Goal: Task Accomplishment & Management: Complete application form

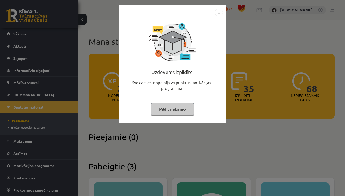
click at [217, 8] on div "Uzdevums izpildīts! Sveicam esi nopelnījis 21 punktus motivācijas programmā Pil…" at bounding box center [172, 64] width 107 height 118
click at [217, 12] on img "Close" at bounding box center [219, 13] width 8 height 8
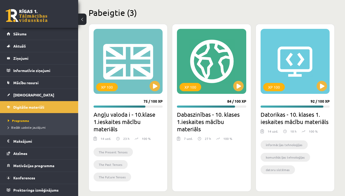
scroll to position [152, 0]
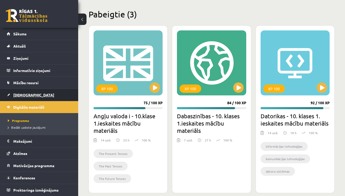
click at [20, 95] on span "[DEMOGRAPHIC_DATA]" at bounding box center [33, 95] width 41 height 5
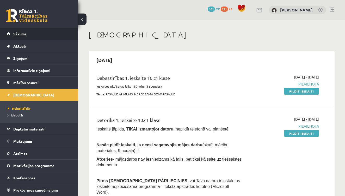
click at [18, 34] on span "Sākums" at bounding box center [19, 34] width 13 height 5
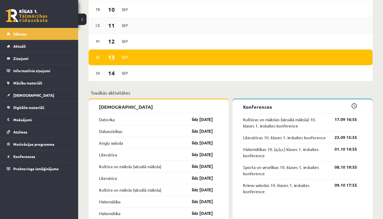
scroll to position [282, 0]
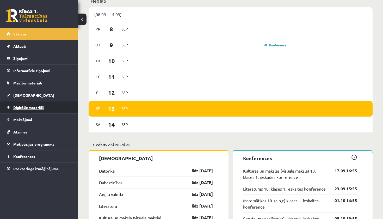
click at [19, 107] on span "Digitālie materiāli" at bounding box center [28, 107] width 31 height 5
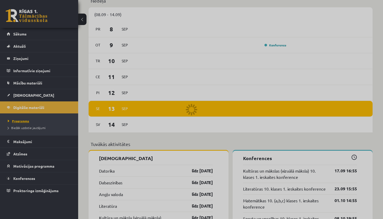
scroll to position [130, 0]
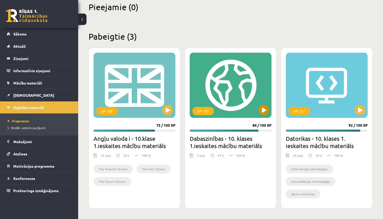
click at [260, 112] on button at bounding box center [263, 110] width 10 height 10
click at [223, 134] on div "XP 100 84 / 100 XP Dabaszinības - 10. klases 1.ieskaites mācību materiāls 7 uzd…" at bounding box center [231, 128] width 92 height 161
click at [230, 88] on div "XP 100" at bounding box center [231, 85] width 82 height 65
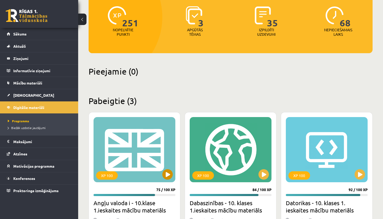
scroll to position [67, 0]
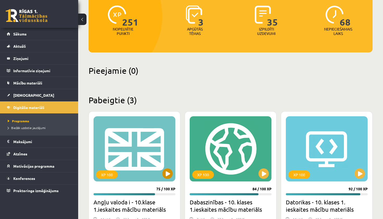
click at [170, 174] on button at bounding box center [167, 173] width 10 height 10
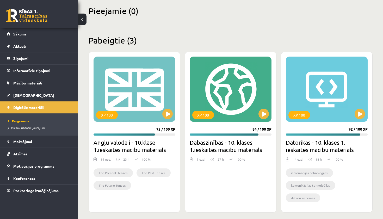
scroll to position [125, 0]
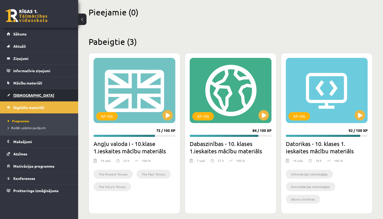
click at [17, 94] on span "[DEMOGRAPHIC_DATA]" at bounding box center [33, 95] width 41 height 5
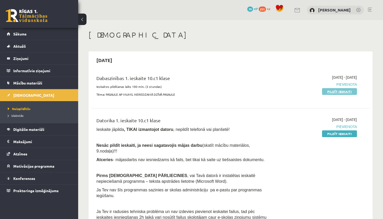
click at [331, 91] on link "Pildīt ieskaiti" at bounding box center [339, 91] width 35 height 7
click at [333, 133] on link "Pildīt ieskaiti" at bounding box center [339, 133] width 35 height 7
click at [334, 90] on link "Pildīt ieskaiti" at bounding box center [339, 91] width 35 height 7
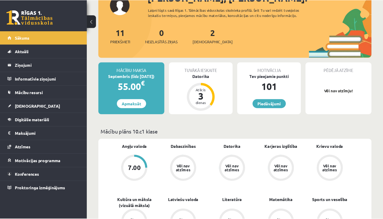
scroll to position [42, 0]
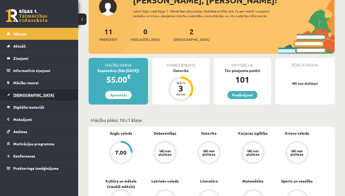
click at [20, 94] on span "[DEMOGRAPHIC_DATA]" at bounding box center [33, 95] width 41 height 5
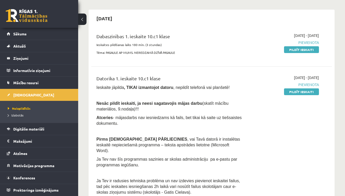
click at [242, 129] on p at bounding box center [169, 131] width 146 height 5
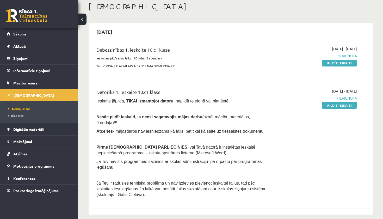
scroll to position [29, 0]
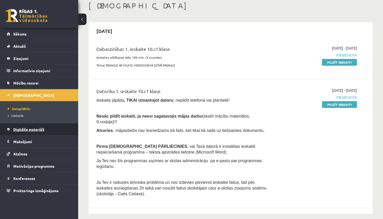
click at [28, 126] on link "Digitālie materiāli" at bounding box center [39, 129] width 65 height 12
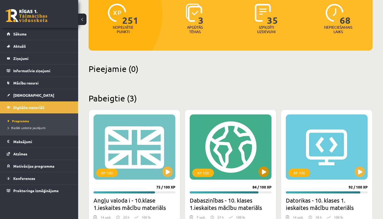
scroll to position [71, 0]
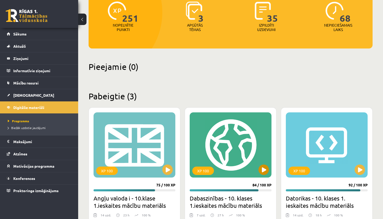
click at [263, 172] on button at bounding box center [263, 169] width 10 height 10
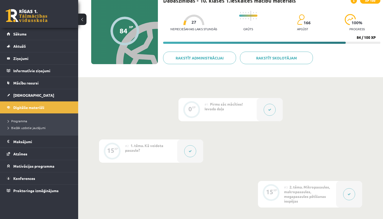
scroll to position [42, 0]
click at [189, 154] on button at bounding box center [190, 151] width 12 height 12
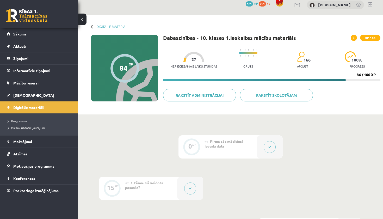
scroll to position [7, 0]
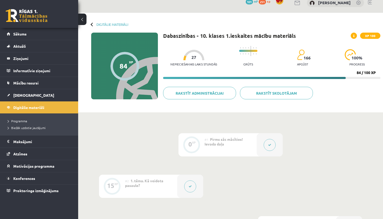
drag, startPoint x: 21, startPoint y: 9, endPoint x: 137, endPoint y: 154, distance: 185.9
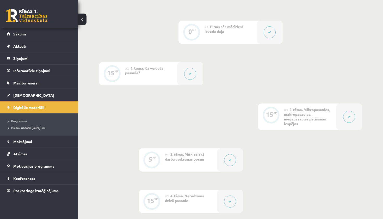
scroll to position [119, 0]
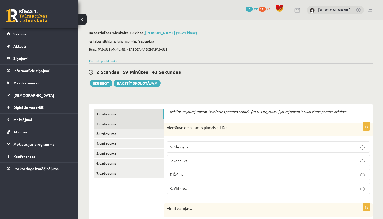
click at [102, 122] on link "2.uzdevums" at bounding box center [129, 124] width 70 height 10
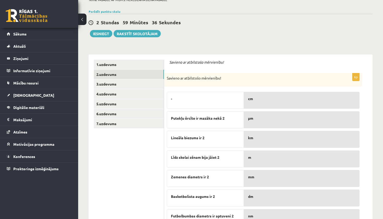
scroll to position [49, 0]
click at [105, 85] on link "3.uzdevums" at bounding box center [129, 84] width 70 height 10
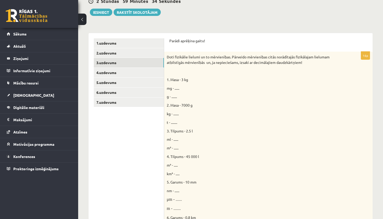
scroll to position [74, 0]
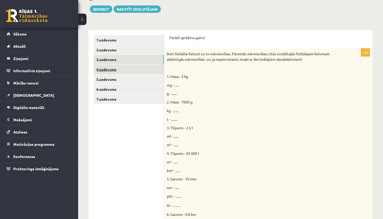
click at [111, 69] on link "4.uzdevums" at bounding box center [129, 70] width 70 height 10
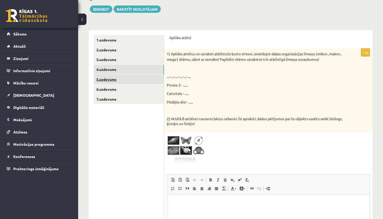
scroll to position [0, 0]
click at [110, 79] on link "5.uzdevums" at bounding box center [129, 80] width 70 height 10
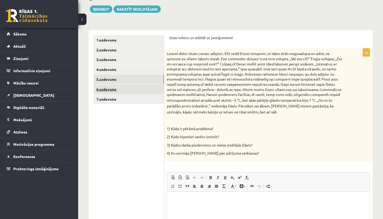
click at [111, 89] on link "6.uzdevums" at bounding box center [129, 89] width 70 height 10
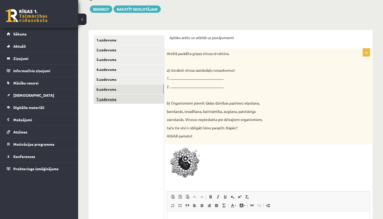
click at [111, 99] on link "7.uzdevums" at bounding box center [129, 99] width 70 height 10
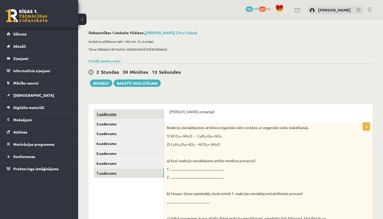
click at [104, 112] on link "1.uzdevums" at bounding box center [129, 114] width 70 height 10
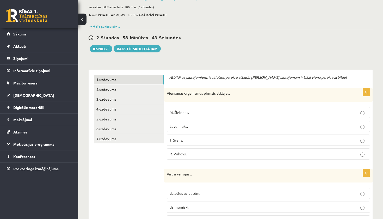
scroll to position [34, 0]
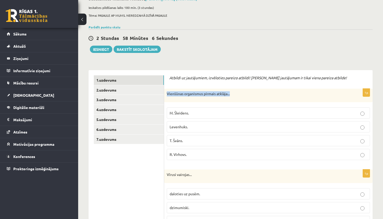
drag, startPoint x: 167, startPoint y: 93, endPoint x: 231, endPoint y: 94, distance: 63.3
click at [231, 94] on p "Vienšūnas organismus pirmais atklāja..." at bounding box center [255, 93] width 177 height 5
copy p "Vienšūnas organismus pirmais atklāja..."
click at [177, 128] on span "Levenhuks." at bounding box center [179, 126] width 18 height 5
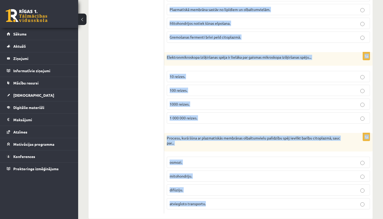
scroll to position [1535, 0]
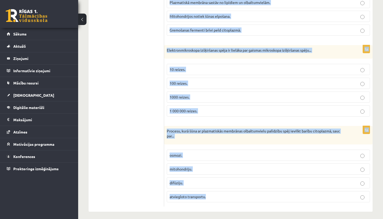
drag, startPoint x: 167, startPoint y: 100, endPoint x: 259, endPoint y: 219, distance: 150.1
copy form "Vīrusi vairojas... daloties uz pusēm. dzimumiski. ar saimniekšūnu palīdzību. ti…"
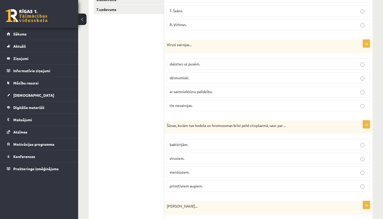
scroll to position [164, 0]
click at [196, 92] on span "ar saimniekšūnu palīdzību." at bounding box center [191, 91] width 43 height 5
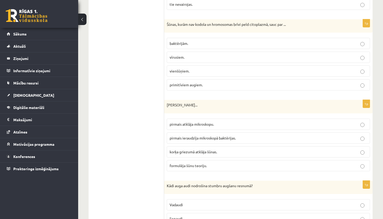
scroll to position [264, 0]
click at [182, 41] on span "baktērijām." at bounding box center [179, 43] width 18 height 5
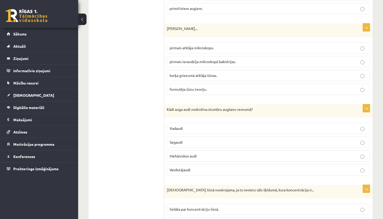
scroll to position [341, 0]
click at [179, 74] on span "korķa griezumā atklāja šūnas." at bounding box center [193, 75] width 47 height 5
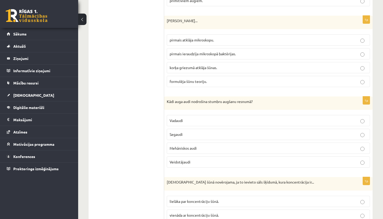
scroll to position [347, 0]
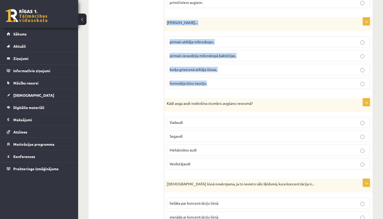
drag, startPoint x: 165, startPoint y: 20, endPoint x: 220, endPoint y: 85, distance: 84.5
click at [220, 85] on div "1p Roberts Huks... pirmais atklāja mikroskopu. pirmais ieraudzīja mikroskopā ba…" at bounding box center [268, 55] width 208 height 76
copy div "Roberts Huks... pirmais atklāja mikroskopu. pirmais ieraudzīja mikroskopā baktē…"
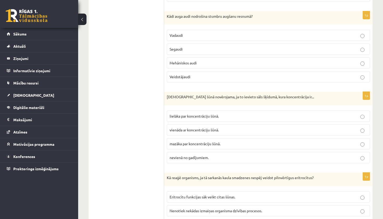
scroll to position [435, 0]
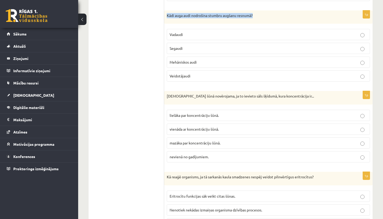
drag, startPoint x: 167, startPoint y: 15, endPoint x: 264, endPoint y: 15, distance: 96.4
click at [264, 15] on p "Kādi auga audi nodrošina stumbru augšanu resnumā?" at bounding box center [255, 15] width 177 height 5
copy p "Kādi auga audi nodrošina stumbru augšanu resnumā?"
click at [188, 64] on p "Mehāniskos audi" at bounding box center [269, 61] width 198 height 5
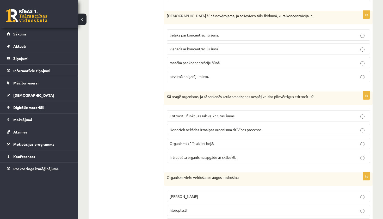
scroll to position [515, 0]
click at [184, 66] on label "mazāka par koncentrāciju šūnā." at bounding box center [268, 62] width 203 height 11
drag, startPoint x: 166, startPoint y: 95, endPoint x: 319, endPoint y: 97, distance: 152.7
click at [319, 97] on div "Kā reaģē organisms, ja tā sarkanās kaula smadzenes nespēj veidot pilnvērtīgus e…" at bounding box center [268, 98] width 208 height 14
copy p "Kā reaģē organisms, ja tā sarkanās kaula smadzenes nespēj veidot pilnvērtīgus e…"
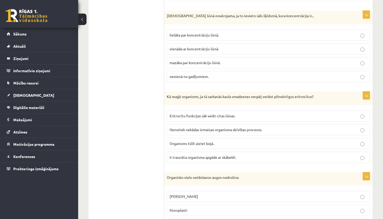
click at [217, 155] on span "Ir traucēta organisma apgāde ar skābekli." at bounding box center [203, 157] width 66 height 5
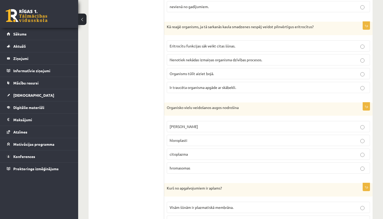
scroll to position [585, 0]
click at [42, 2] on div "0 Dāvanas 101 mP 251 xp" at bounding box center [39, 14] width 78 height 28
click at [197, 138] on p "hloroplasti" at bounding box center [269, 139] width 198 height 5
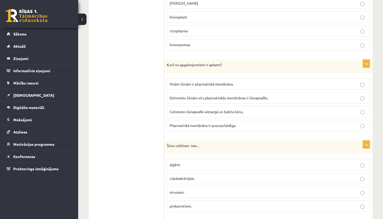
scroll to position [709, 0]
click at [218, 96] on span "Dzīvnieku šūnām virs plazmatiskās membrānas ir šūnapvalks." at bounding box center [219, 97] width 98 height 5
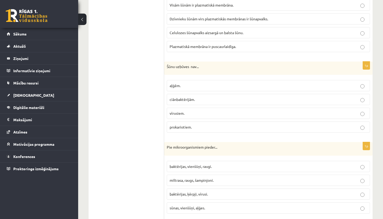
scroll to position [788, 0]
click at [183, 82] on p "aļģēm." at bounding box center [269, 84] width 198 height 5
click at [182, 111] on span "vīrusiem." at bounding box center [177, 112] width 15 height 5
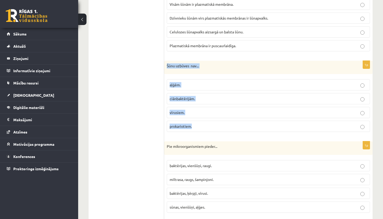
drag, startPoint x: 167, startPoint y: 64, endPoint x: 203, endPoint y: 128, distance: 73.7
click at [203, 128] on div "1p Šūnu uzbūves nav... aļģēm. ciānbaktērijām. vīrusiem. prokariotiem." at bounding box center [268, 99] width 208 height 76
copy div "Šūnu uzbūves nav... aļģēm. ciānbaktērijām. vīrusiem. prokariotiem."
click at [127, 65] on ul "1.uzdevums 2.uzdevums 3.uzdevums 4.uzdevums 5.uzdevums 6.uzdevums 7.uzdevums" at bounding box center [129, 137] width 70 height 1632
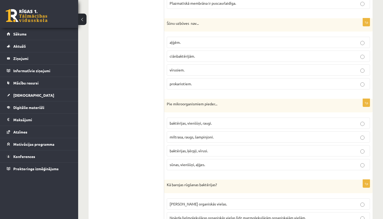
scroll to position [835, 0]
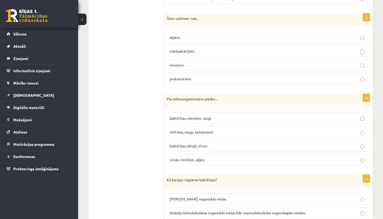
click at [181, 120] on label "baktērijas, vienšūņi, raugi." at bounding box center [268, 118] width 203 height 11
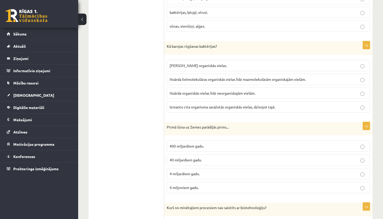
scroll to position [985, 0]
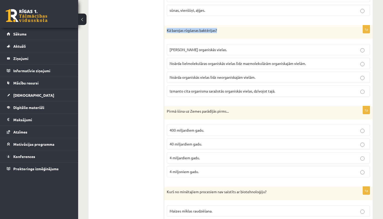
drag, startPoint x: 165, startPoint y: 27, endPoint x: 231, endPoint y: 32, distance: 65.8
click at [231, 32] on div "Kā barojas rūgšanas baktērijas?" at bounding box center [268, 32] width 208 height 14
copy p "Kā barojas rūgšanas baktērijas?"
click at [236, 90] on span "Izmanto cita organisma saražotās organiskās vielas, dzīvojot tajā." at bounding box center [223, 91] width 106 height 5
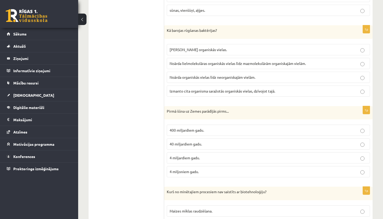
click at [207, 64] on p "Noārda lielmolekulāras organiskās vielas līdz mazmolekulārām organiskajām vielā…" at bounding box center [269, 63] width 198 height 5
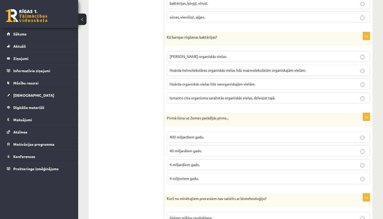
scroll to position [978, 0]
click at [197, 82] on span "Noārda organiskās vielas līdz neorganiskajām vielām." at bounding box center [213, 84] width 86 height 5
click at [187, 96] on span "Izmanto cita organisma saražotās organiskās vielas, dzīvojot tajā." at bounding box center [223, 97] width 106 height 5
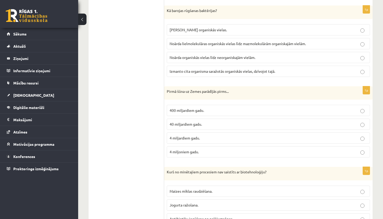
scroll to position [1009, 0]
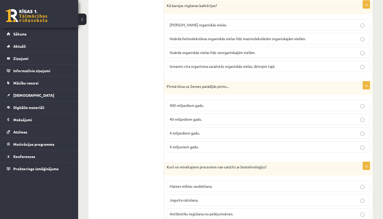
click at [180, 131] on span "4 miljardiem gadu." at bounding box center [185, 133] width 30 height 5
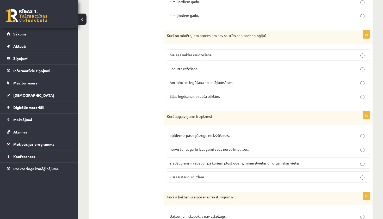
scroll to position [1141, 0]
click at [185, 94] on span "Eļļas iegūšana no rapša sēklām." at bounding box center [195, 96] width 50 height 5
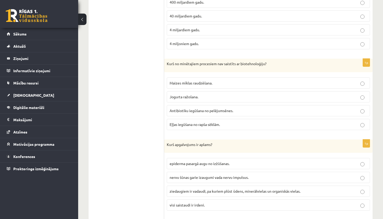
scroll to position [1124, 0]
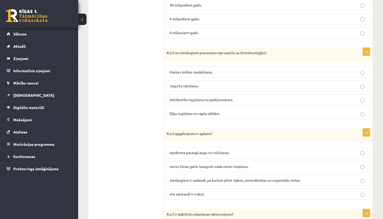
click at [196, 195] on label "visi saistaudi ir irdeni." at bounding box center [268, 193] width 203 height 11
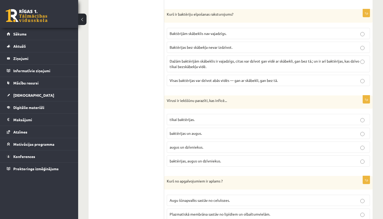
scroll to position [1323, 0]
click at [215, 63] on span "Dažām baktērijām skābeklis ir vajadzīgs, citas var dzīvot gan vidē ar skābekli,…" at bounding box center [265, 64] width 190 height 10
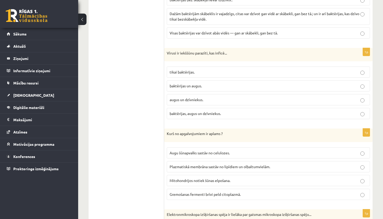
scroll to position [1372, 0]
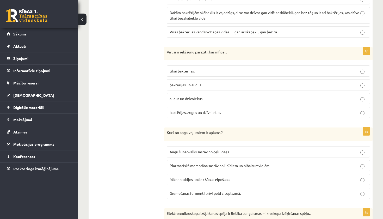
drag, startPoint x: 167, startPoint y: 47, endPoint x: 235, endPoint y: 47, distance: 68.5
click at [235, 47] on div "Vīrusi ir iekššūnu parazīti, kas inficē..." at bounding box center [268, 54] width 208 height 14
drag, startPoint x: 235, startPoint y: 47, endPoint x: 167, endPoint y: 51, distance: 68.3
click at [167, 51] on p "Vīrusi ir iekššūnu parazīti, kas inficē..." at bounding box center [255, 52] width 177 height 5
copy p "Vīrusi ir iekššūnu parazīti, kas inficē..."
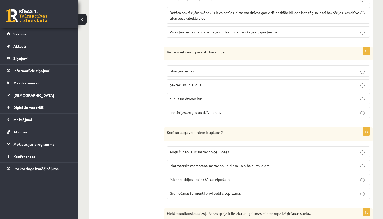
click at [199, 97] on span "augus un dzīvniekus." at bounding box center [187, 98] width 34 height 5
click at [184, 110] on span "baktērijas, augus un dzīvniekus." at bounding box center [195, 112] width 51 height 5
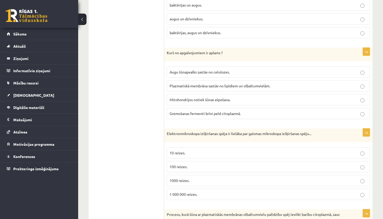
scroll to position [1459, 0]
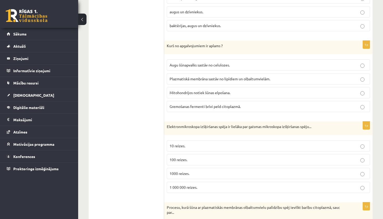
click at [205, 104] on span "Gremošanas fermenti brīvi peld citoplazmā." at bounding box center [205, 106] width 71 height 5
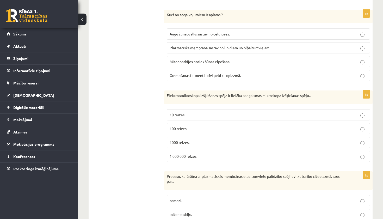
scroll to position [1490, 0]
click at [182, 139] on span "1000 reizes." at bounding box center [180, 141] width 20 height 5
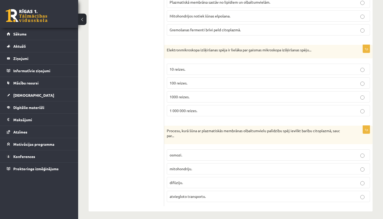
scroll to position [1535, 0]
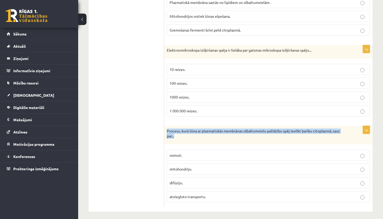
drag, startPoint x: 166, startPoint y: 127, endPoint x: 178, endPoint y: 133, distance: 13.9
click at [178, 133] on div "Procesu, kurā šūna ar plazmatiskās membrānas olbaltumvielu palīdzību spēj ievil…" at bounding box center [268, 135] width 208 height 18
copy p "Procesu, kurā šūna ar plazmatiskās membrānas olbaltumvielu palīdzību spēj ievil…"
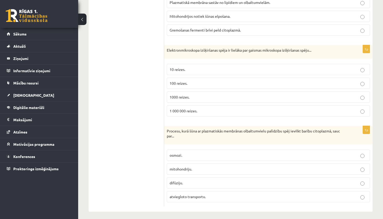
click at [195, 155] on label "osmozi." at bounding box center [268, 155] width 203 height 11
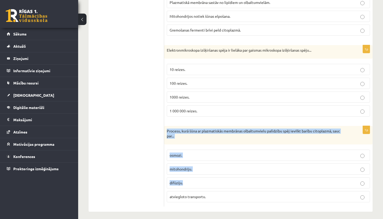
drag, startPoint x: 166, startPoint y: 127, endPoint x: 190, endPoint y: 180, distance: 57.6
click at [190, 180] on div "1p Procesu, kurā šūna ar plazmatiskās membrānas olbaltumvielu palīdzību spēj ie…" at bounding box center [268, 166] width 208 height 81
copy div "Procesu, kurā šūna ar plazmatiskās membrānas olbaltumvielu palīdzību spēj ievil…"
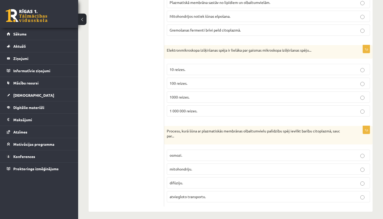
click at [184, 196] on p "atviegloto transportu." at bounding box center [269, 196] width 198 height 5
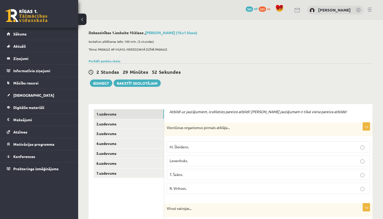
scroll to position [0, 0]
click at [110, 124] on link "2.uzdevums" at bounding box center [129, 124] width 70 height 10
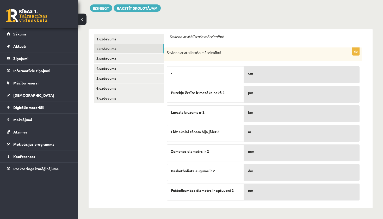
scroll to position [75, 0]
drag, startPoint x: 211, startPoint y: 136, endPoint x: 209, endPoint y: 119, distance: 16.7
click at [209, 119] on div "- Putekļu ērcīte ir mazāka nekā 2 Lineāla biezums ir 2 Līdz skolai zēnam bija j…" at bounding box center [205, 132] width 77 height 137
click at [225, 133] on p "Līdz skolai zēnam bija jāiet 2" at bounding box center [205, 131] width 69 height 5
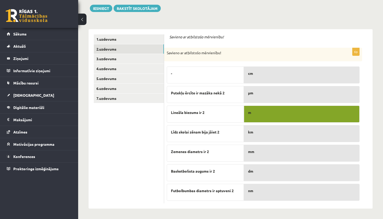
drag, startPoint x: 255, startPoint y: 115, endPoint x: 263, endPoint y: 134, distance: 20.8
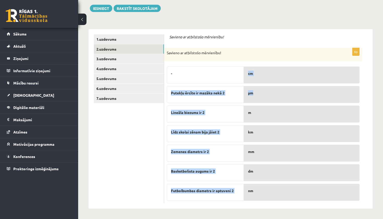
drag, startPoint x: 170, startPoint y: 90, endPoint x: 246, endPoint y: 97, distance: 75.8
click at [246, 97] on fieldset "- Putekļu ērcīte ir mazāka nekā 2 Lineāla biezums ir 2 Līdz skolai zēnam bija j…" at bounding box center [263, 132] width 193 height 137
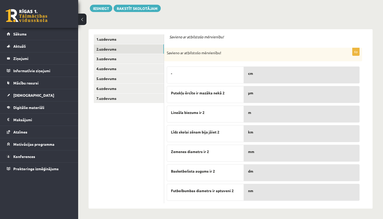
click at [215, 81] on div "-" at bounding box center [205, 74] width 77 height 17
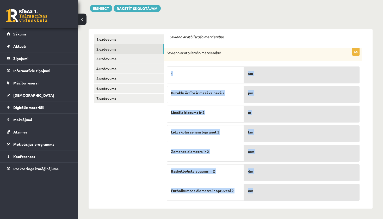
drag, startPoint x: 186, startPoint y: 67, endPoint x: 292, endPoint y: 200, distance: 169.9
click at [292, 200] on fieldset "- Putekļu ērcīte ir mazāka nekā 2 Lineāla biezums ir 2 Līdz skolai zēnam bija j…" at bounding box center [263, 132] width 193 height 137
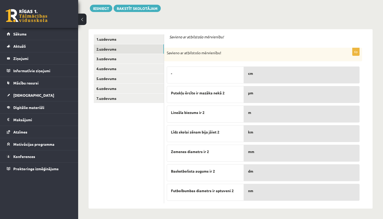
click at [126, 172] on ul "1.uzdevums 2.uzdevums 3.uzdevums 4.uzdevums 5.uzdevums 6.uzdevums 7.uzdevums" at bounding box center [129, 118] width 70 height 169
drag, startPoint x: 223, startPoint y: 191, endPoint x: 222, endPoint y: 181, distance: 10.7
click at [222, 180] on div "- Putekļu ērcīte ir mazāka nekā 2 Lineāla biezums ir 2 Līdz skolai zēnam bija j…" at bounding box center [205, 132] width 77 height 137
click at [250, 177] on div "dm" at bounding box center [302, 172] width 116 height 17
click at [199, 71] on p "-" at bounding box center [205, 73] width 69 height 5
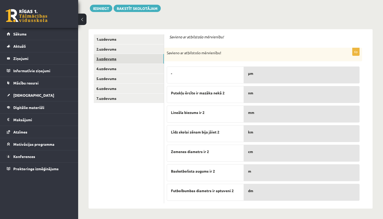
click at [117, 59] on link "3.uzdevums" at bounding box center [129, 59] width 70 height 10
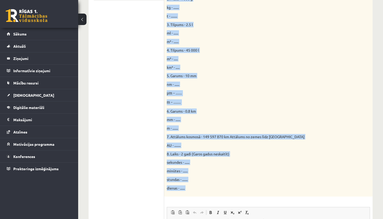
scroll to position [181, 0]
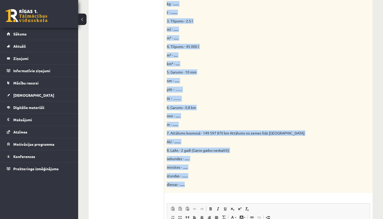
drag, startPoint x: 169, startPoint y: 10, endPoint x: 265, endPoint y: 183, distance: 197.6
click at [265, 183] on form "Parādi aprēķina gaitu! 16p Doti fizikālie lielumi un to mērvienības. Pārveido m…" at bounding box center [268, 119] width 198 height 383
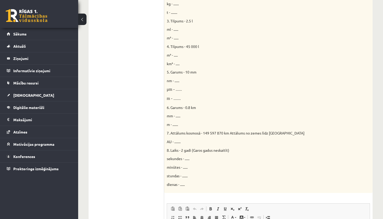
click at [132, 124] on ul "1.uzdevums 2.uzdevums 3.uzdevums 4.uzdevums 5.uzdevums 6.uzdevums 7.uzdevums" at bounding box center [129, 119] width 70 height 383
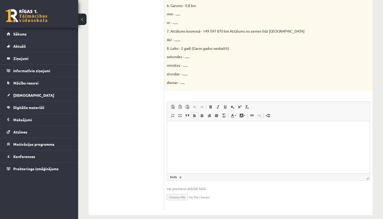
click at [199, 137] on html at bounding box center [268, 129] width 203 height 16
click at [208, 128] on p "**********" at bounding box center [268, 128] width 192 height 5
click at [251, 129] on p "**********" at bounding box center [268, 128] width 192 height 5
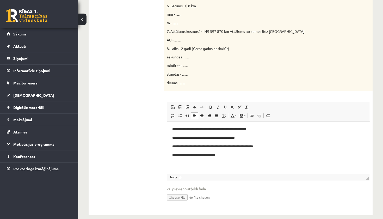
click at [216, 155] on p "**********" at bounding box center [268, 154] width 192 height 5
click at [226, 153] on p "**********" at bounding box center [268, 154] width 192 height 5
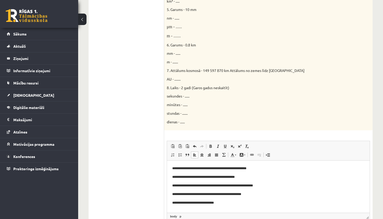
scroll to position [243, 0]
drag, startPoint x: 340, startPoint y: 256, endPoint x: 270, endPoint y: 201, distance: 88.7
click at [270, 201] on p "**********" at bounding box center [268, 202] width 192 height 5
click at [276, 203] on p "**********" at bounding box center [268, 202] width 192 height 5
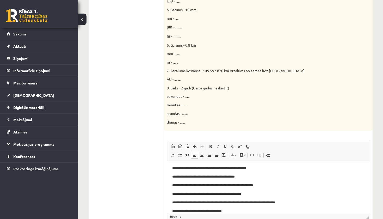
click at [294, 202] on p "**********" at bounding box center [268, 202] width 192 height 5
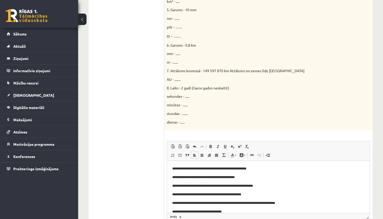
scroll to position [0, 0]
drag, startPoint x: 305, startPoint y: 203, endPoint x: 306, endPoint y: 208, distance: 5.2
click at [305, 203] on p "**********" at bounding box center [268, 202] width 192 height 5
click at [236, 211] on p "**********" at bounding box center [268, 211] width 192 height 5
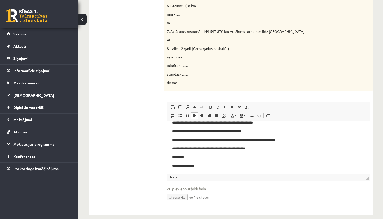
scroll to position [24, 0]
drag, startPoint x: 207, startPoint y: 162, endPoint x: 249, endPoint y: 165, distance: 42.6
click at [249, 164] on p "**********" at bounding box center [268, 165] width 192 height 5
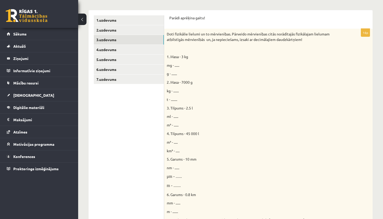
scroll to position [85, 0]
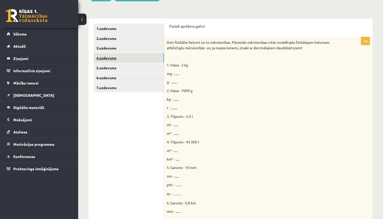
click at [112, 60] on link "4.uzdevums" at bounding box center [129, 58] width 70 height 10
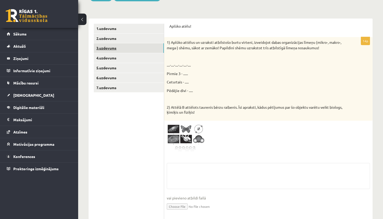
click at [108, 48] on link "3.uzdevums" at bounding box center [129, 48] width 70 height 10
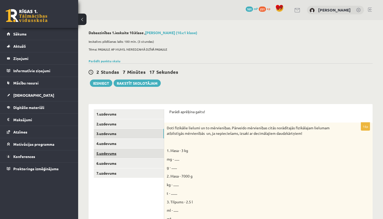
scroll to position [0, 0]
click at [112, 126] on link "2.uzdevums" at bounding box center [129, 124] width 70 height 10
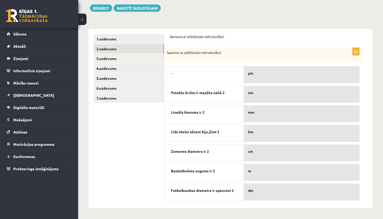
scroll to position [75, 0]
click at [110, 60] on link "3.uzdevums" at bounding box center [129, 59] width 70 height 10
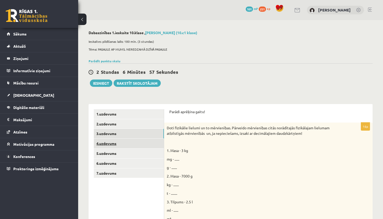
scroll to position [0, 0]
click at [112, 142] on link "4.uzdevums" at bounding box center [129, 144] width 70 height 10
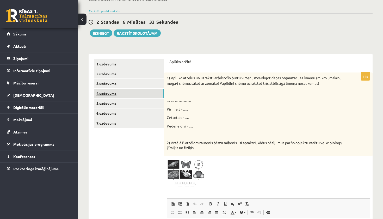
scroll to position [54, 0]
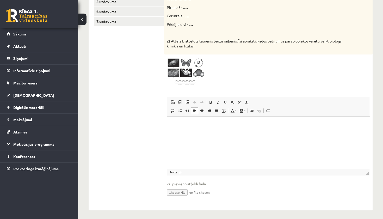
click at [178, 132] on html at bounding box center [268, 124] width 203 height 16
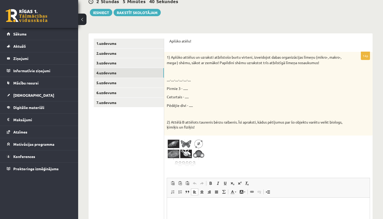
scroll to position [70, 0]
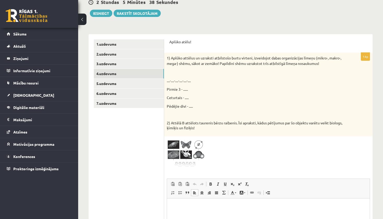
click at [178, 141] on img at bounding box center [186, 153] width 39 height 29
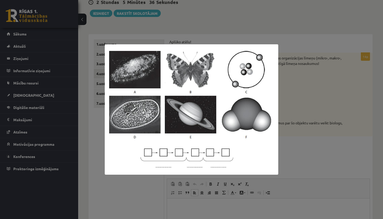
click at [297, 143] on div at bounding box center [191, 109] width 383 height 219
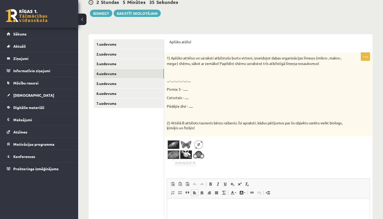
click at [194, 143] on img at bounding box center [186, 153] width 39 height 29
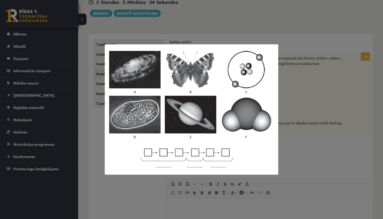
click at [300, 151] on div at bounding box center [191, 109] width 383 height 219
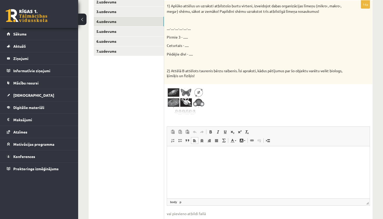
scroll to position [131, 0]
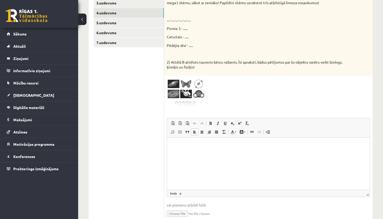
click at [193, 153] on html at bounding box center [268, 146] width 203 height 16
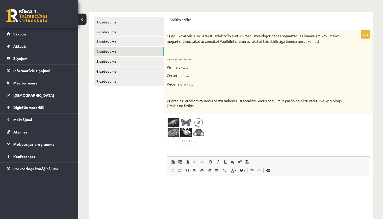
scroll to position [91, 0]
click at [180, 122] on img at bounding box center [186, 132] width 39 height 29
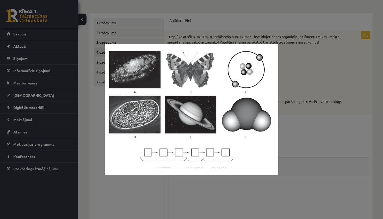
click at [320, 144] on div at bounding box center [191, 109] width 383 height 219
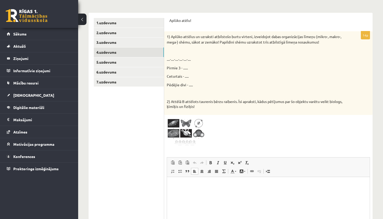
click at [193, 181] on html at bounding box center [268, 185] width 203 height 16
click at [186, 128] on span at bounding box center [186, 130] width 8 height 8
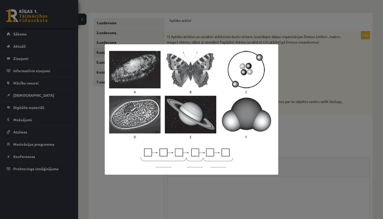
click at [299, 135] on div at bounding box center [191, 109] width 383 height 219
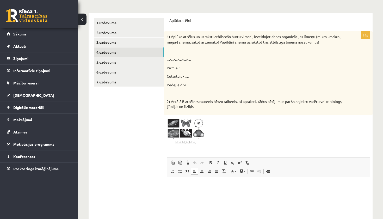
click at [194, 193] on html at bounding box center [268, 185] width 203 height 16
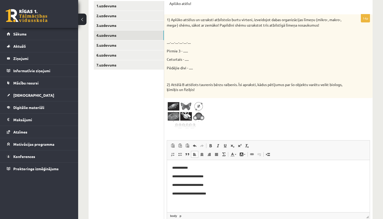
scroll to position [109, 0]
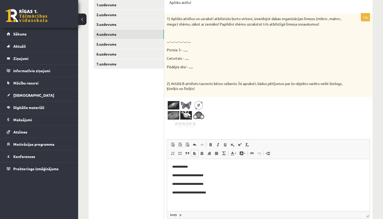
click at [170, 167] on html "**********" at bounding box center [268, 179] width 203 height 41
click at [221, 194] on p "**********" at bounding box center [268, 192] width 192 height 5
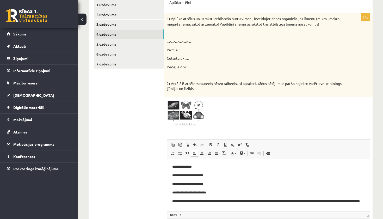
click at [172, 206] on p "**********" at bounding box center [268, 204] width 192 height 10
click at [217, 206] on p "**********" at bounding box center [268, 204] width 192 height 10
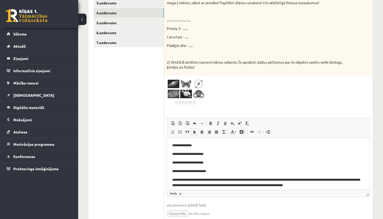
scroll to position [143, 0]
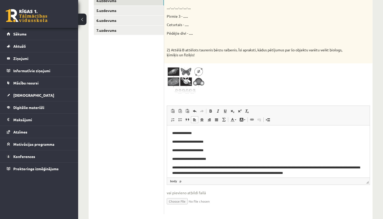
click at [326, 172] on p "**********" at bounding box center [268, 170] width 192 height 10
drag, startPoint x: 325, startPoint y: 173, endPoint x: 492, endPoint y: 305, distance: 212.9
click at [325, 173] on p "**********" at bounding box center [268, 170] width 192 height 10
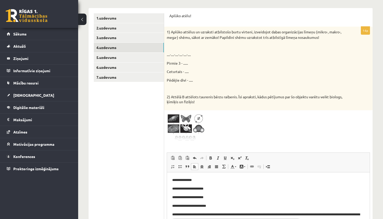
scroll to position [93, 0]
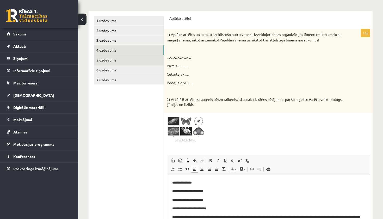
click at [113, 55] on link "5.uzdevums" at bounding box center [129, 60] width 70 height 10
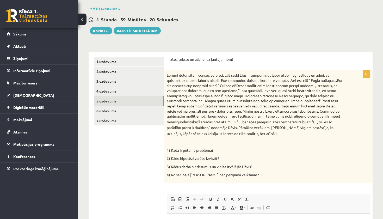
scroll to position [47, 0]
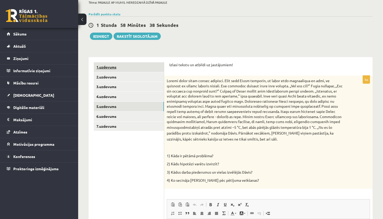
click at [110, 67] on link "1.uzdevums" at bounding box center [129, 67] width 70 height 10
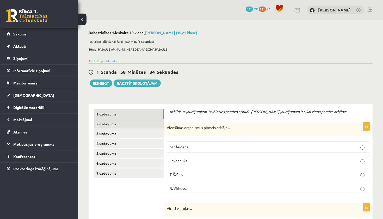
scroll to position [0, 0]
click at [115, 124] on link "2.uzdevums" at bounding box center [129, 124] width 70 height 10
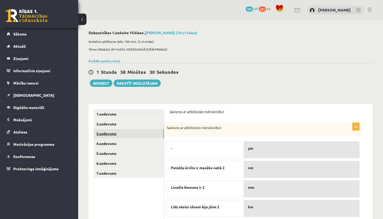
click at [113, 134] on link "3.uzdevums" at bounding box center [129, 134] width 70 height 10
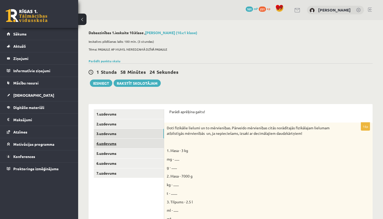
click at [112, 143] on link "4.uzdevums" at bounding box center [129, 144] width 70 height 10
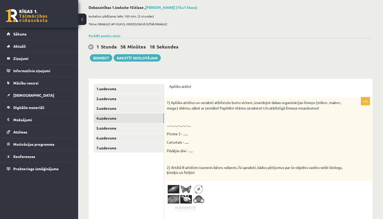
scroll to position [9, 0]
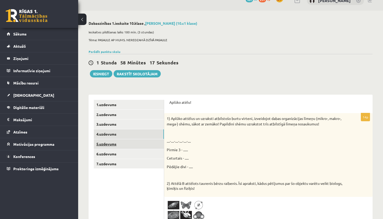
click at [109, 141] on link "5.uzdevums" at bounding box center [129, 144] width 70 height 10
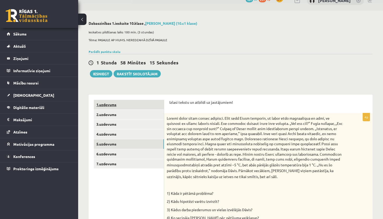
click at [109, 105] on link "1.uzdevums" at bounding box center [129, 105] width 70 height 10
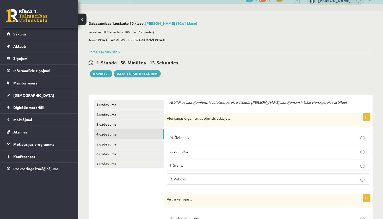
click at [105, 136] on link "4.uzdevums" at bounding box center [129, 134] width 70 height 10
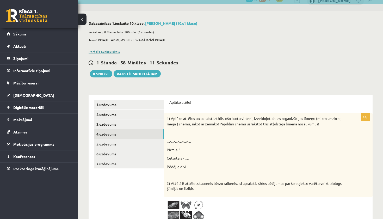
click at [102, 52] on link "Parādīt punktu skalu" at bounding box center [105, 52] width 32 height 4
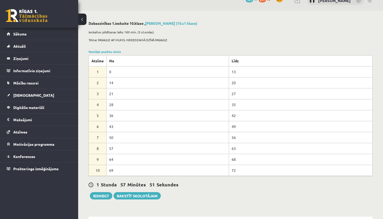
scroll to position [0, 0]
click at [102, 51] on link "Noslēpt punktu skalu" at bounding box center [105, 52] width 32 height 4
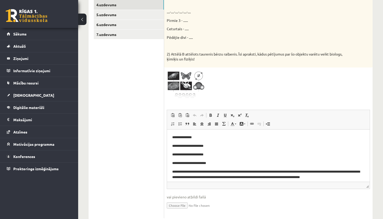
scroll to position [127, 0]
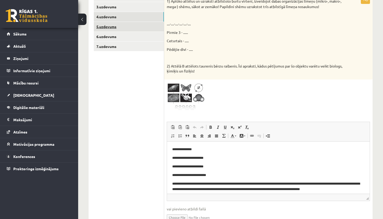
click at [103, 25] on link "5.uzdevums" at bounding box center [129, 27] width 70 height 10
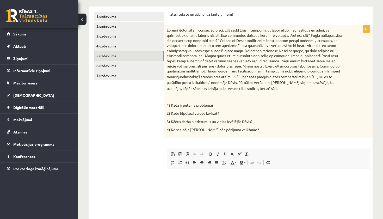
scroll to position [0, 0]
click at [193, 181] on html at bounding box center [268, 176] width 203 height 16
click at [221, 176] on p "**********" at bounding box center [268, 175] width 192 height 5
click at [261, 177] on p "**********" at bounding box center [268, 175] width 192 height 5
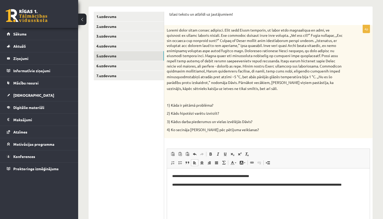
click at [205, 183] on p "**********" at bounding box center [268, 187] width 192 height 10
click at [263, 185] on p "**********" at bounding box center [268, 184] width 192 height 5
click at [361, 185] on p "**********" at bounding box center [268, 184] width 192 height 5
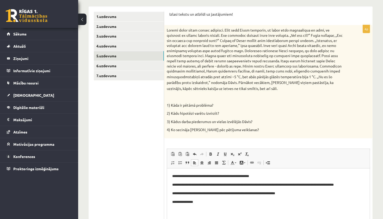
click at [179, 203] on p "**********" at bounding box center [268, 201] width 192 height 5
click at [217, 201] on p "**********" at bounding box center [268, 201] width 192 height 5
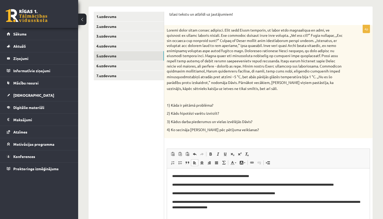
click at [226, 207] on p "**********" at bounding box center [268, 204] width 192 height 10
click at [257, 207] on p "**********" at bounding box center [268, 204] width 192 height 10
drag, startPoint x: 260, startPoint y: 202, endPoint x: 208, endPoint y: 201, distance: 52.6
click at [207, 200] on p "**********" at bounding box center [268, 207] width 192 height 16
click at [255, 201] on p "**********" at bounding box center [268, 204] width 192 height 10
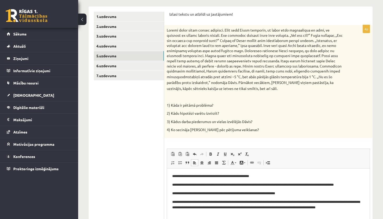
click at [228, 202] on p "**********" at bounding box center [268, 204] width 192 height 10
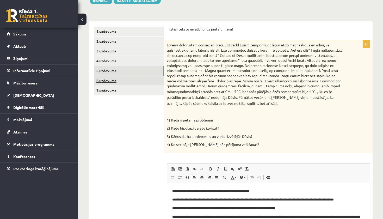
scroll to position [79, 0]
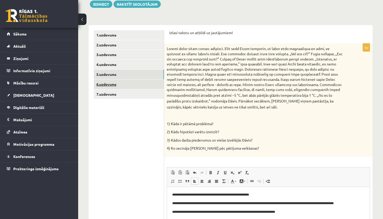
click at [107, 83] on link "6.uzdevums" at bounding box center [129, 84] width 70 height 10
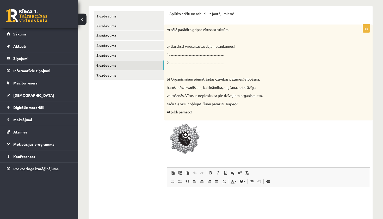
scroll to position [99, 0]
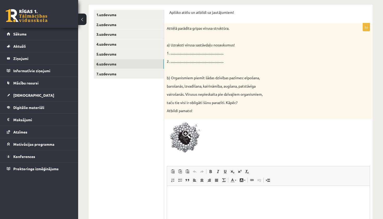
click at [185, 130] on span at bounding box center [186, 134] width 8 height 8
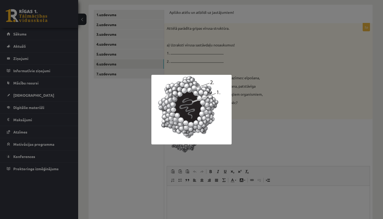
click at [262, 107] on div at bounding box center [191, 109] width 383 height 219
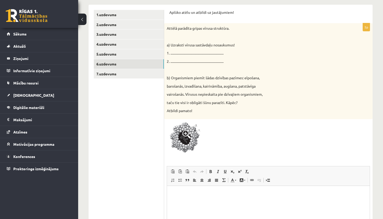
click at [206, 194] on p "Bagātinātā teksta redaktors, wiswyg-editor-user-answer-47024780454400" at bounding box center [268, 193] width 192 height 5
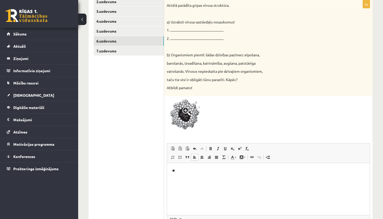
scroll to position [121, 0]
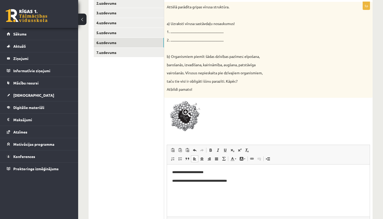
click at [237, 179] on p "**********" at bounding box center [268, 180] width 192 height 5
click at [236, 183] on p "**********" at bounding box center [268, 180] width 192 height 5
click at [235, 181] on p "**********" at bounding box center [268, 180] width 192 height 5
click at [245, 180] on p "**********" at bounding box center [268, 180] width 192 height 5
click at [215, 181] on p "**********" at bounding box center [268, 180] width 192 height 5
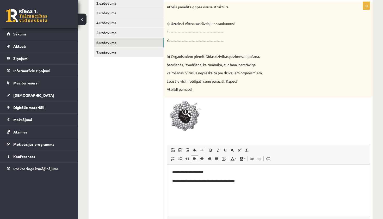
click at [233, 181] on p "**********" at bounding box center [268, 180] width 192 height 5
click at [295, 183] on html "**********" at bounding box center [268, 176] width 203 height 24
click at [287, 180] on p "**********" at bounding box center [268, 180] width 192 height 5
click at [191, 189] on p "***" at bounding box center [268, 189] width 192 height 5
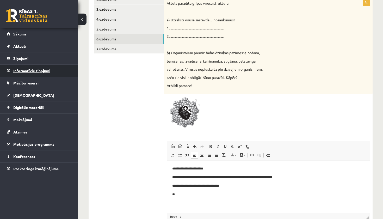
scroll to position [124, 0]
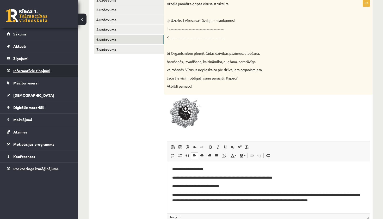
click at [70, 72] on legend "Informatīvie ziņojumi 0" at bounding box center [42, 71] width 58 height 12
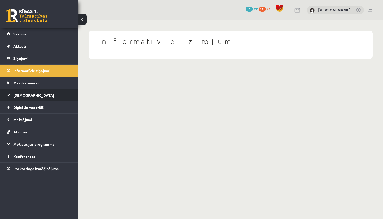
click at [22, 96] on span "[DEMOGRAPHIC_DATA]" at bounding box center [33, 95] width 41 height 5
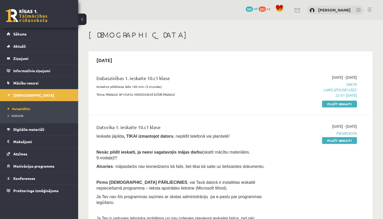
drag, startPoint x: 328, startPoint y: 104, endPoint x: 314, endPoint y: 115, distance: 18.4
click at [336, 105] on link "Pildīt ieskaiti" at bounding box center [339, 104] width 35 height 7
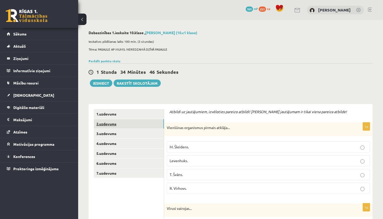
click at [112, 126] on link "2.uzdevums" at bounding box center [129, 124] width 70 height 10
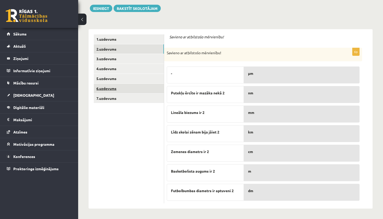
scroll to position [75, 0]
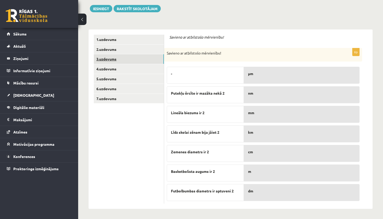
click at [111, 61] on link "3.uzdevums" at bounding box center [129, 59] width 70 height 10
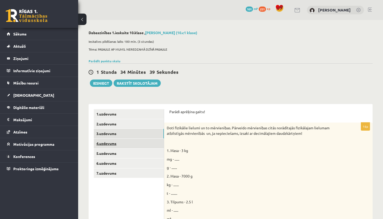
scroll to position [0, 0]
click at [112, 143] on link "4.uzdevums" at bounding box center [129, 144] width 70 height 10
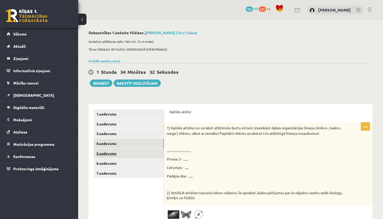
click at [115, 152] on link "5.uzdevums" at bounding box center [129, 154] width 70 height 10
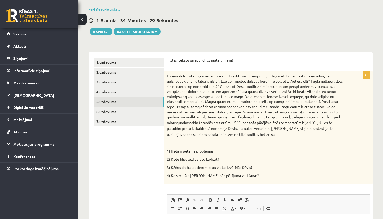
scroll to position [32, 0]
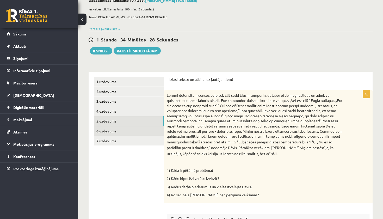
click at [112, 130] on link "6.uzdevums" at bounding box center [129, 131] width 70 height 10
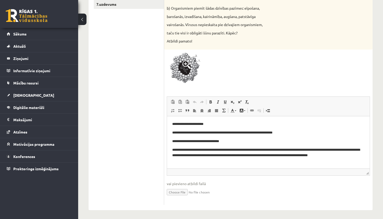
scroll to position [169, 0]
click at [178, 149] on p "**********" at bounding box center [268, 152] width 192 height 10
click at [105, 109] on ul "1.uzdevums 2.uzdevums 3.uzdevums 4.uzdevums 5.uzdevums 6.uzdevums 7.uzdevums" at bounding box center [129, 73] width 70 height 264
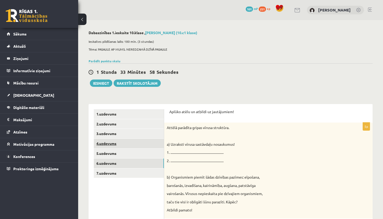
scroll to position [0, 0]
click at [108, 171] on link "7.uzdevums" at bounding box center [129, 173] width 70 height 10
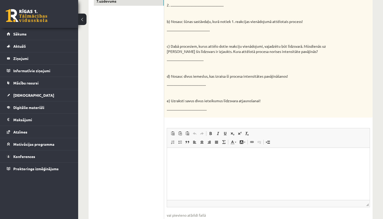
scroll to position [179, 0]
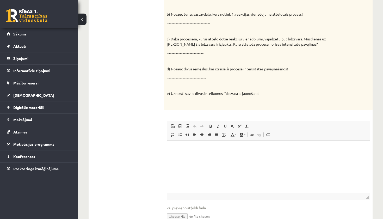
click at [180, 151] on html at bounding box center [268, 148] width 203 height 16
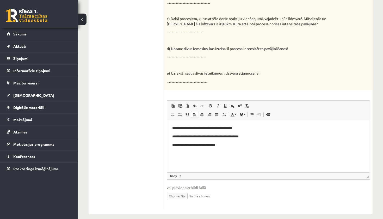
scroll to position [202, 0]
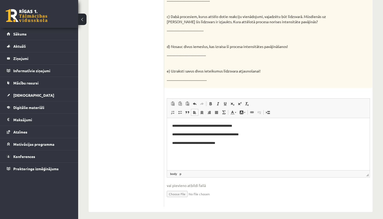
click at [176, 144] on p "**********" at bounding box center [268, 142] width 192 height 5
click at [234, 141] on p "**********" at bounding box center [268, 142] width 192 height 5
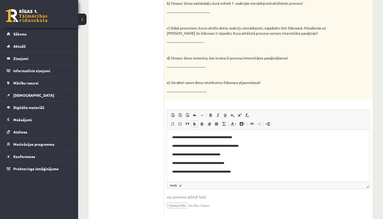
scroll to position [1, 0]
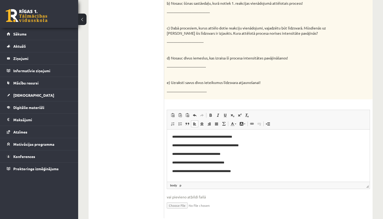
click at [176, 172] on p "**********" at bounding box center [268, 170] width 192 height 5
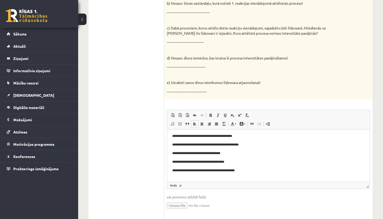
click at [247, 170] on p "**********" at bounding box center [268, 170] width 192 height 5
click at [161, 167] on ul "1.uzdevums 2.uzdevums 3.uzdevums 4.uzdevums 5.uzdevums 6.uzdevums 7.uzdevums" at bounding box center [129, 68] width 70 height 299
click at [133, 141] on ul "1.uzdevums 2.uzdevums 3.uzdevums 4.uzdevums 5.uzdevums 6.uzdevums 7.uzdevums" at bounding box center [129, 68] width 70 height 299
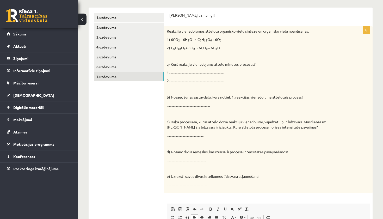
scroll to position [95, 0]
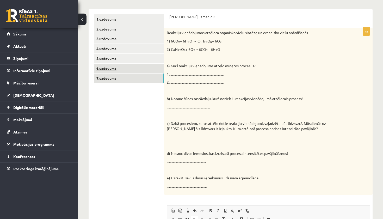
click at [129, 68] on link "6.uzdevums" at bounding box center [129, 69] width 70 height 10
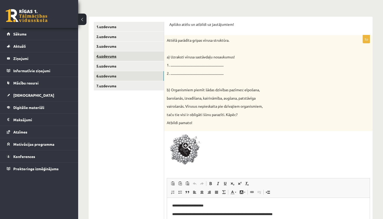
scroll to position [67, 0]
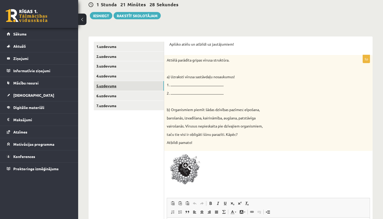
click at [109, 85] on link "5.uzdevums" at bounding box center [129, 86] width 70 height 10
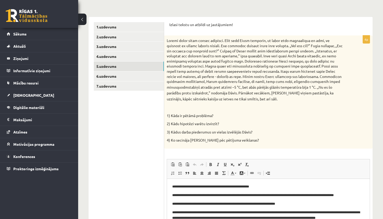
scroll to position [85, 0]
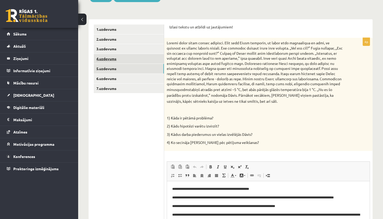
click at [104, 61] on link "4.uzdevums" at bounding box center [129, 59] width 70 height 10
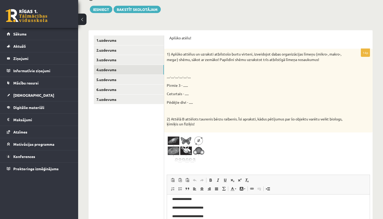
scroll to position [73, 0]
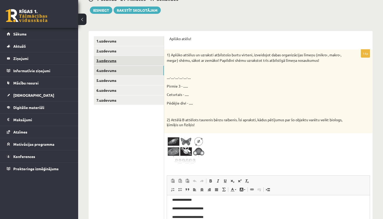
click at [114, 59] on link "3.uzdevums" at bounding box center [129, 61] width 70 height 10
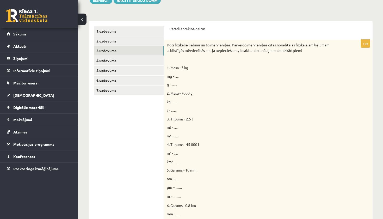
scroll to position [63, 0]
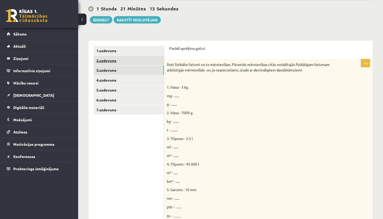
click at [115, 61] on link "2.uzdevums" at bounding box center [129, 61] width 70 height 10
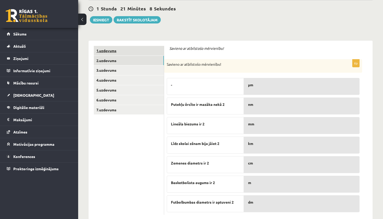
click at [113, 50] on link "1.uzdevums" at bounding box center [129, 51] width 70 height 10
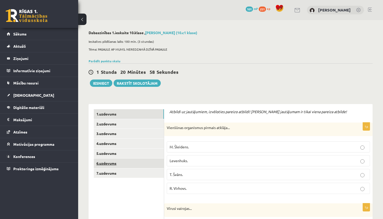
scroll to position [0, 0]
click at [99, 84] on button "Iesniegt" at bounding box center [101, 82] width 22 height 7
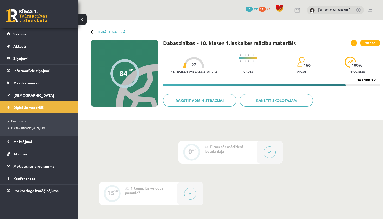
scroll to position [119, 0]
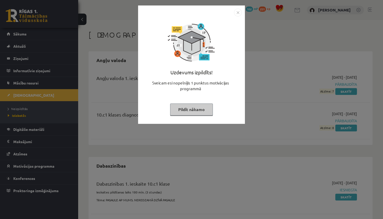
click at [239, 9] on img "Close" at bounding box center [238, 13] width 8 height 8
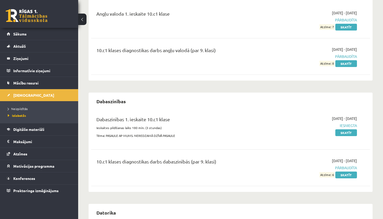
scroll to position [69, 0]
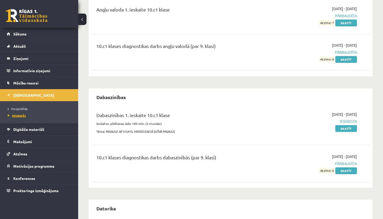
click at [23, 114] on span "Izlabotās" at bounding box center [17, 115] width 18 height 4
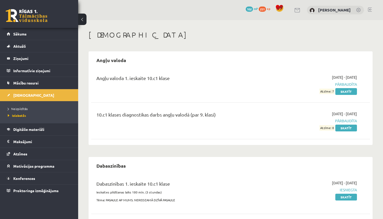
scroll to position [0, 0]
click at [22, 107] on span "Neizpildītās" at bounding box center [18, 109] width 20 height 4
